Goal: Communication & Community: Answer question/provide support

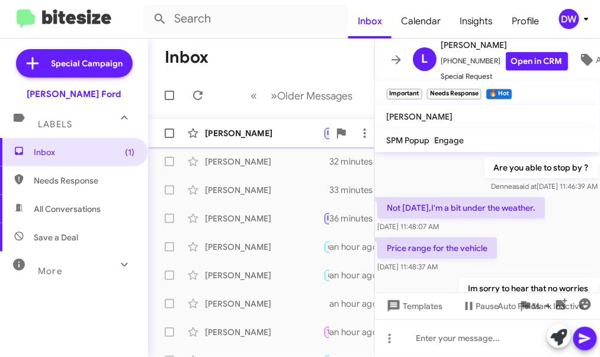
click at [239, 137] on div "[PERSON_NAME]" at bounding box center [264, 133] width 118 height 12
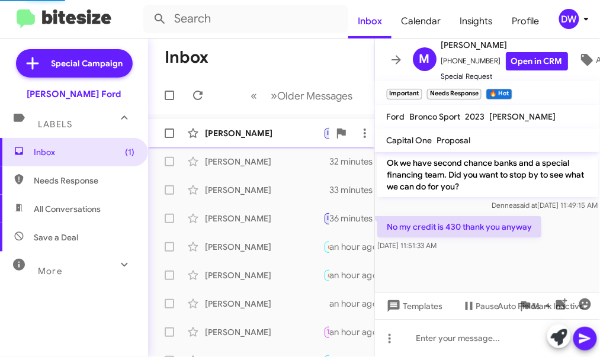
scroll to position [740, 0]
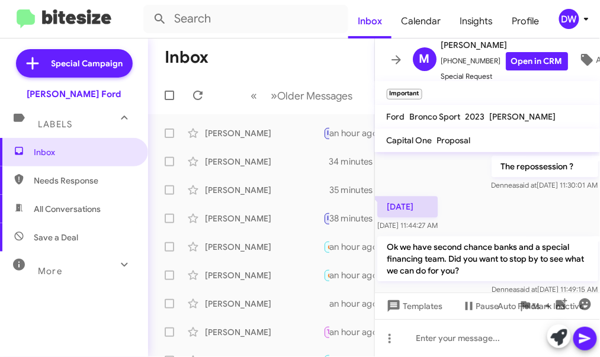
click at [570, 17] on div "DW" at bounding box center [569, 19] width 20 height 20
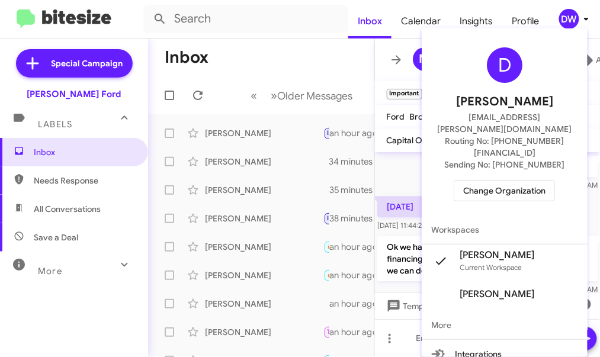
click at [505, 181] on span "Change Organization" at bounding box center [504, 191] width 82 height 20
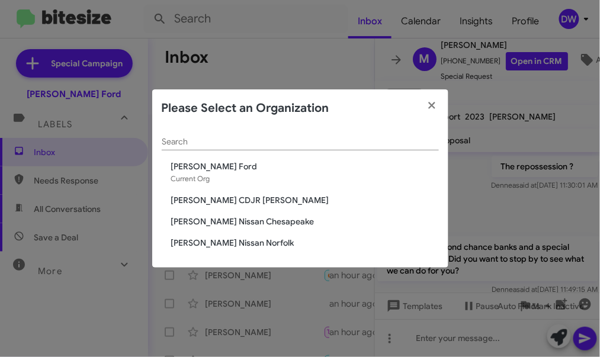
click at [214, 248] on span "[PERSON_NAME] Nissan Norfolk" at bounding box center [305, 243] width 268 height 12
click at [224, 240] on span "[PERSON_NAME] Nissan Norfolk" at bounding box center [305, 243] width 268 height 12
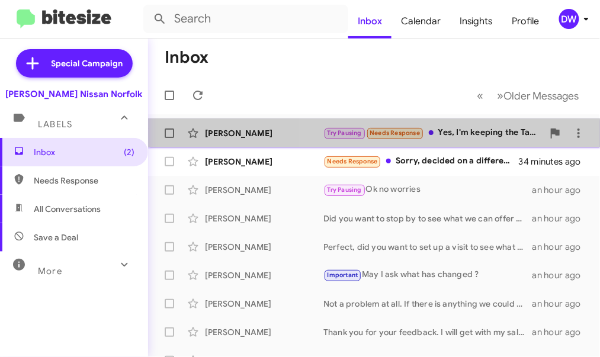
click at [473, 128] on div "Try Pausing Needs Response Yes, I'm keeping the Tahoe for now" at bounding box center [433, 133] width 220 height 14
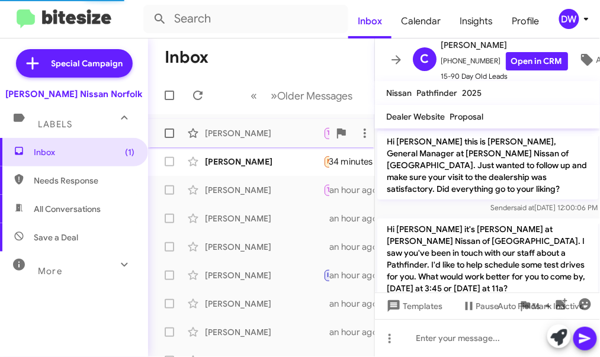
scroll to position [477, 0]
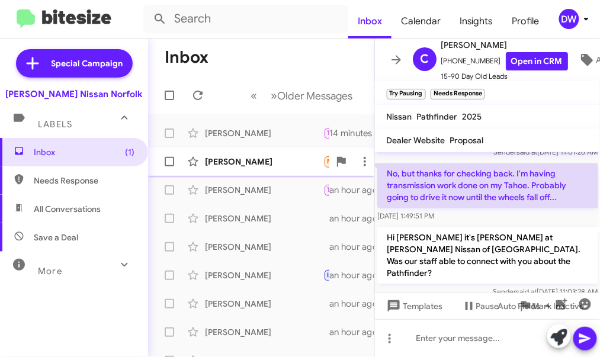
click at [288, 163] on div "Nima Tuberson" at bounding box center [264, 162] width 118 height 12
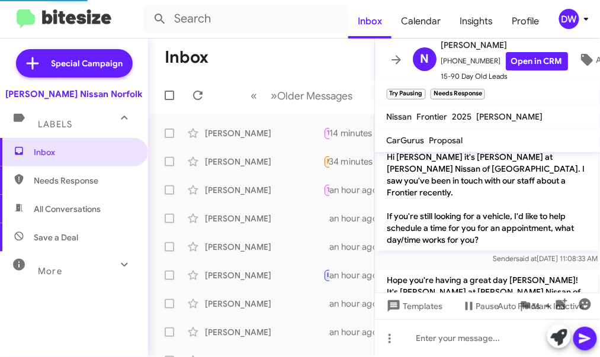
scroll to position [678, 0]
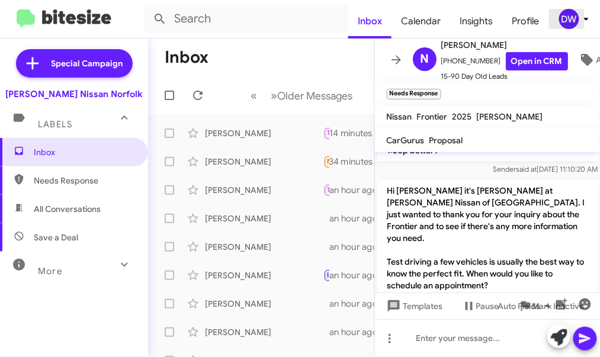
click at [570, 16] on div "DW" at bounding box center [569, 19] width 20 height 20
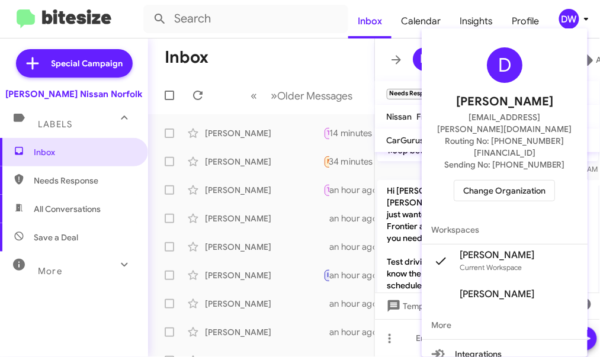
click at [509, 181] on span "Change Organization" at bounding box center [504, 191] width 82 height 20
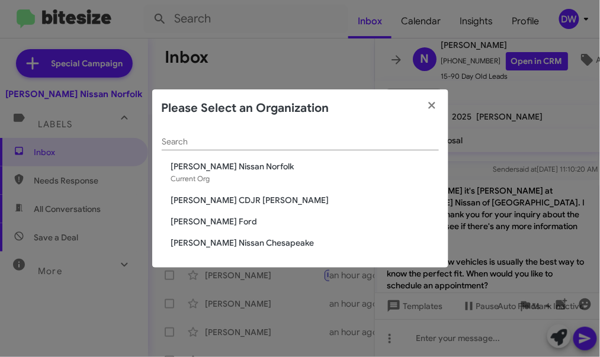
click at [198, 222] on span "[PERSON_NAME] Ford" at bounding box center [305, 222] width 268 height 12
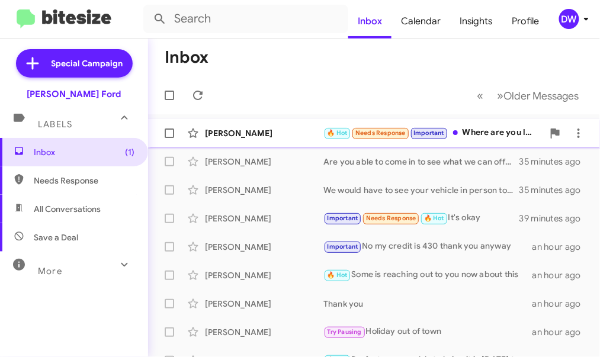
click at [477, 128] on div "🔥 Hot Needs Response Important Where are you located exactly" at bounding box center [433, 133] width 220 height 14
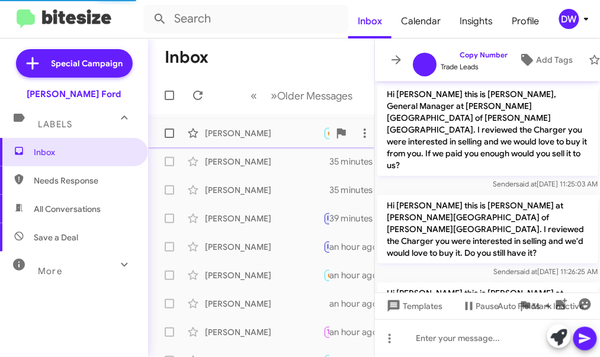
scroll to position [819, 0]
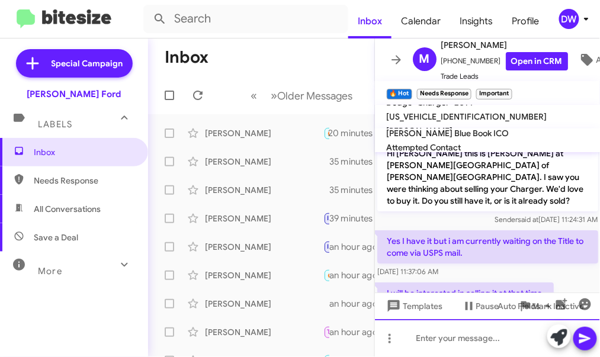
click at [459, 340] on div at bounding box center [488, 338] width 226 height 38
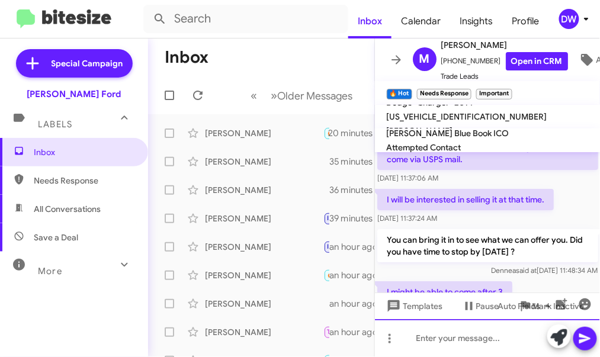
scroll to position [977, 0]
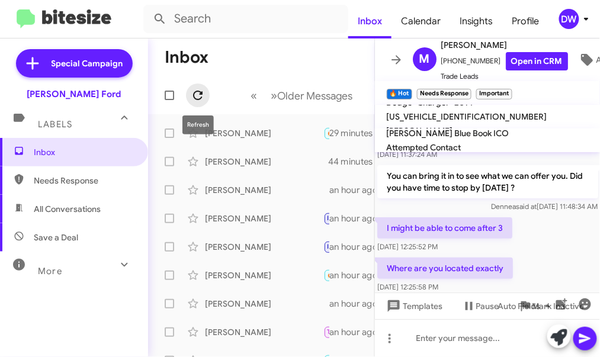
click at [198, 98] on icon at bounding box center [198, 95] width 14 height 14
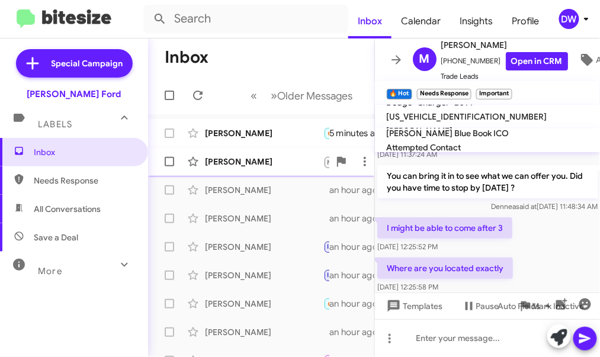
click at [245, 166] on div "Dan Ryder" at bounding box center [264, 162] width 118 height 12
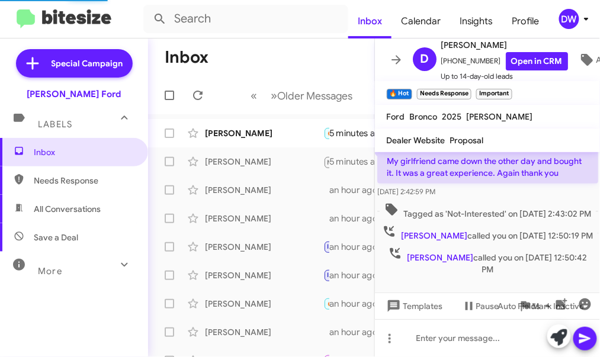
scroll to position [104, 0]
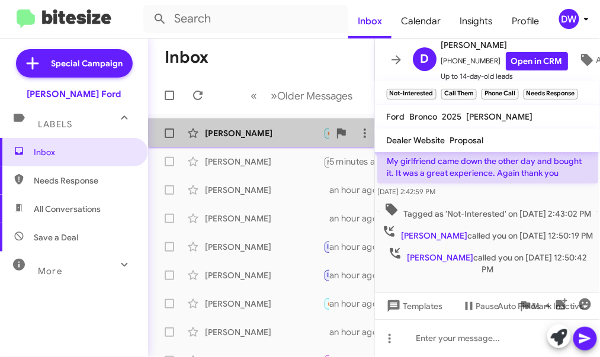
click at [272, 127] on div "[PERSON_NAME]" at bounding box center [264, 133] width 118 height 12
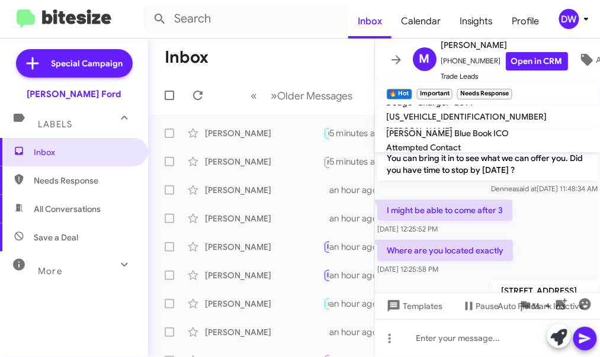
scroll to position [1020, 0]
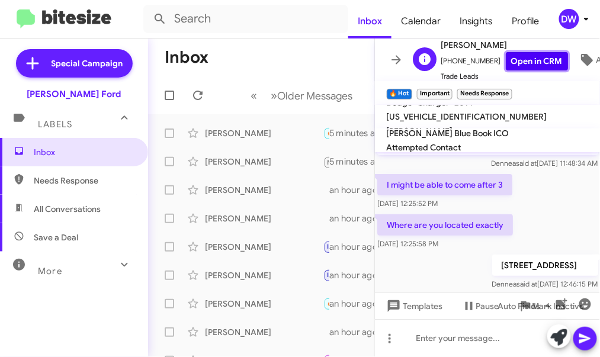
click at [525, 65] on link "Open in CRM" at bounding box center [537, 61] width 62 height 18
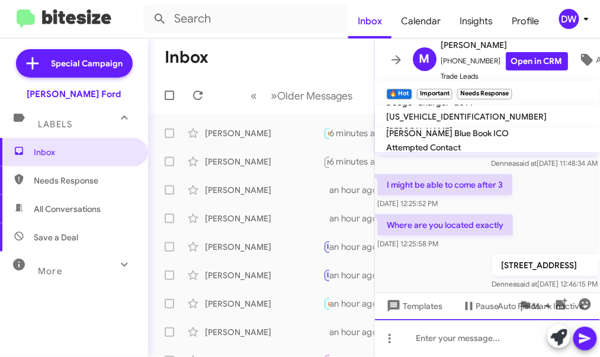
click at [425, 352] on div at bounding box center [488, 338] width 226 height 38
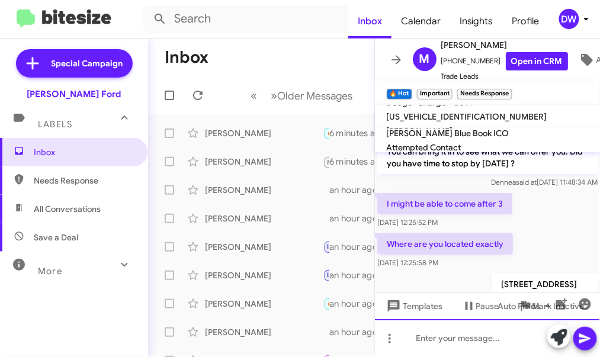
scroll to position [1063, 0]
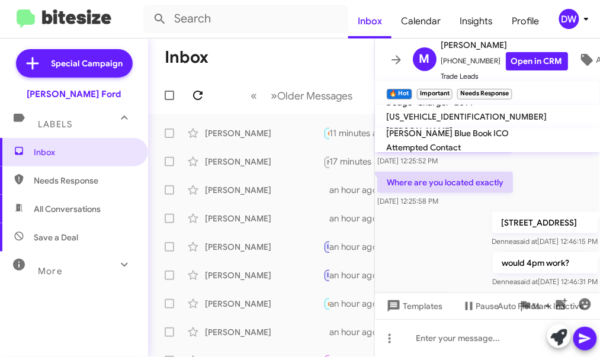
click at [201, 83] on button at bounding box center [198, 95] width 24 height 24
click at [213, 131] on div "[PERSON_NAME]" at bounding box center [264, 133] width 118 height 12
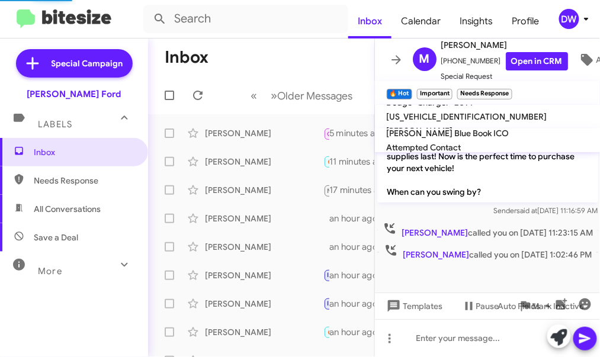
scroll to position [847, 0]
